Goal: Task Accomplishment & Management: Complete application form

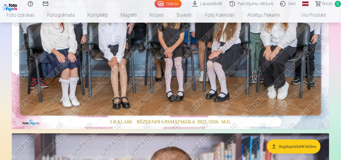
scroll to position [162, 0]
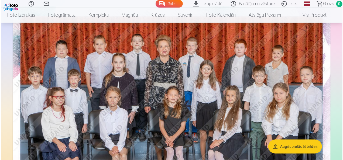
scroll to position [54, 0]
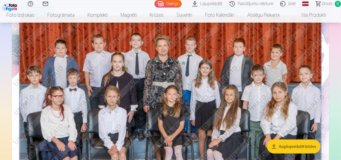
click at [176, 104] on img at bounding box center [171, 111] width 318 height 212
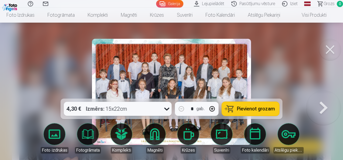
click at [294, 3] on link "Iziet" at bounding box center [290, 4] width 23 height 8
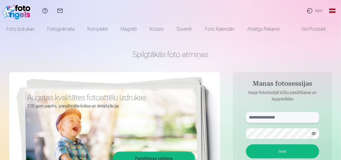
click at [255, 118] on input "text" at bounding box center [282, 117] width 73 height 11
type input "**********"
click at [281, 150] on button "Ieiet" at bounding box center [282, 151] width 73 height 14
